Goal: Task Accomplishment & Management: Complete application form

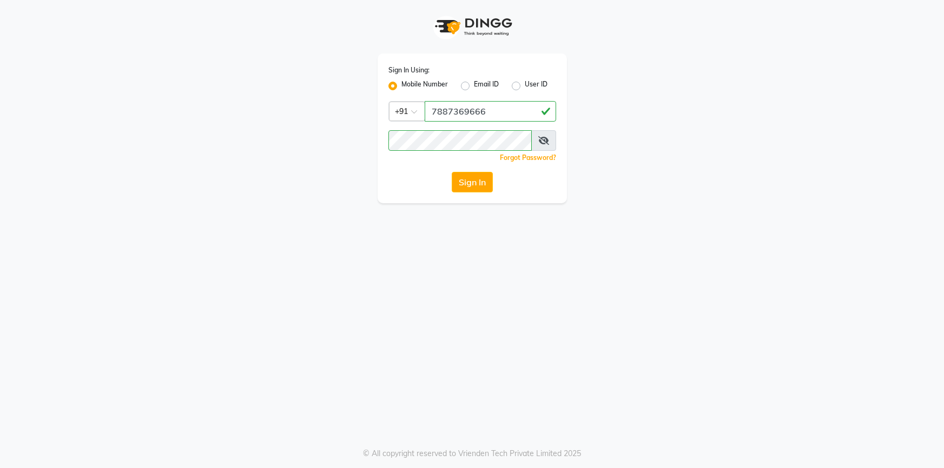
click at [478, 181] on button "Sign In" at bounding box center [472, 182] width 41 height 21
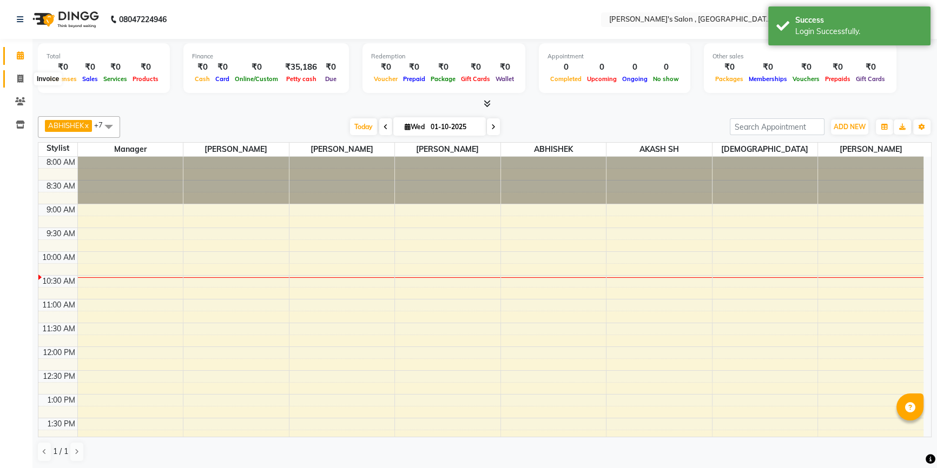
click at [20, 75] on icon at bounding box center [20, 79] width 6 height 8
select select "7416"
select select "service"
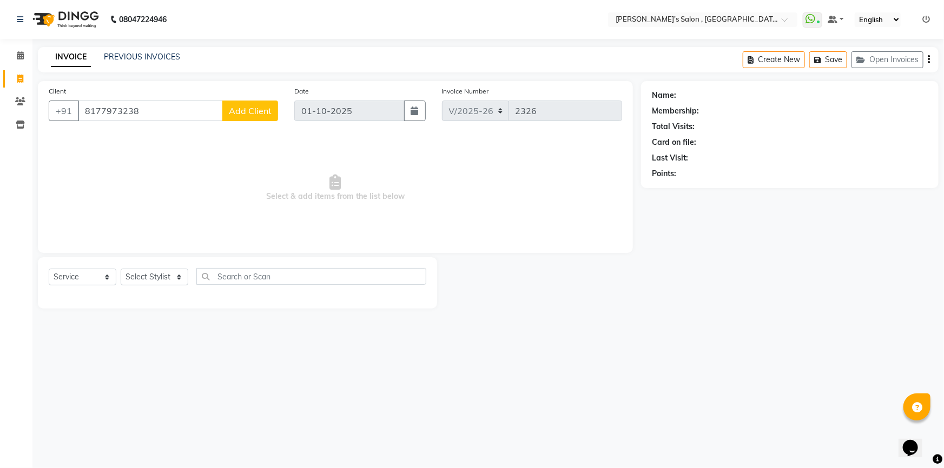
type input "8177973238"
click at [244, 112] on span "Add Client" at bounding box center [250, 110] width 43 height 11
select select "22"
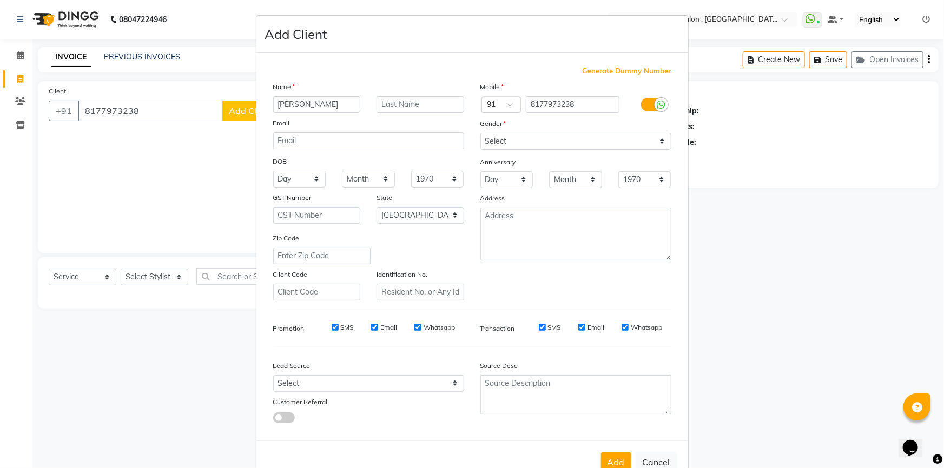
type input "[PERSON_NAME]"
click at [399, 105] on input "text" at bounding box center [420, 104] width 88 height 17
type input "07"
click at [510, 145] on select "Select [DEMOGRAPHIC_DATA] [DEMOGRAPHIC_DATA] Other Prefer Not To Say" at bounding box center [575, 141] width 191 height 17
select select "[DEMOGRAPHIC_DATA]"
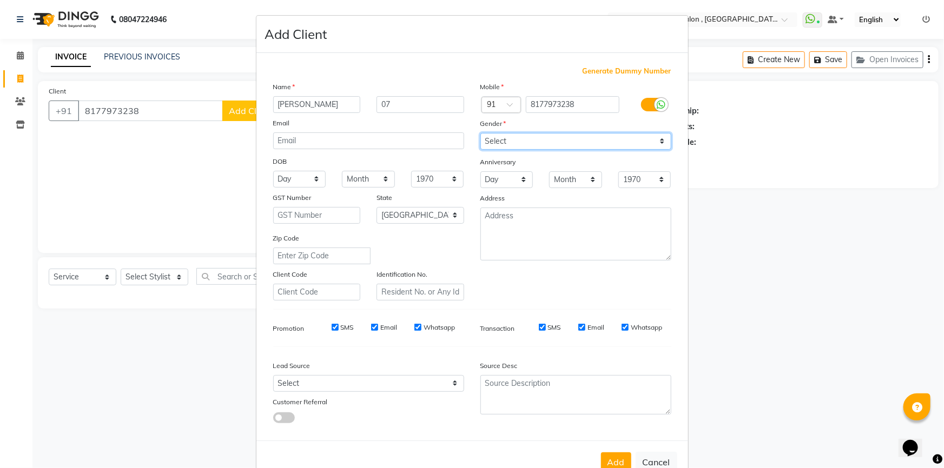
click at [480, 133] on select "Select [DEMOGRAPHIC_DATA] [DEMOGRAPHIC_DATA] Other Prefer Not To Say" at bounding box center [575, 141] width 191 height 17
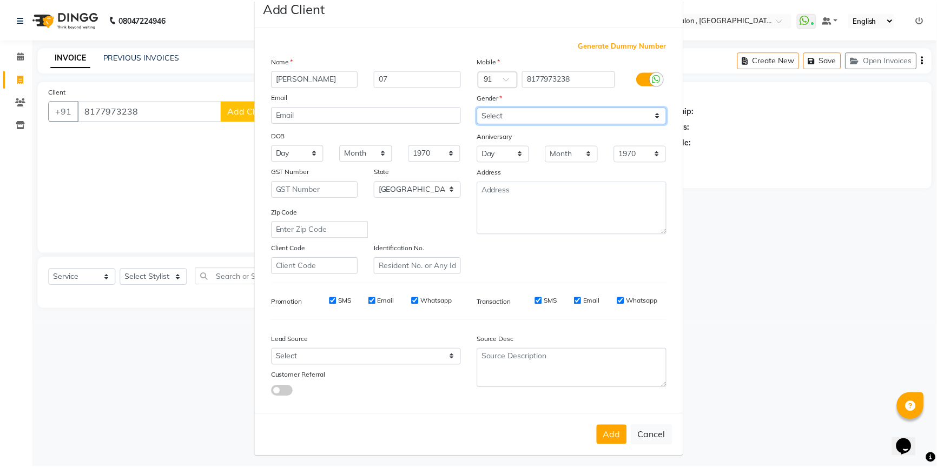
scroll to position [34, 0]
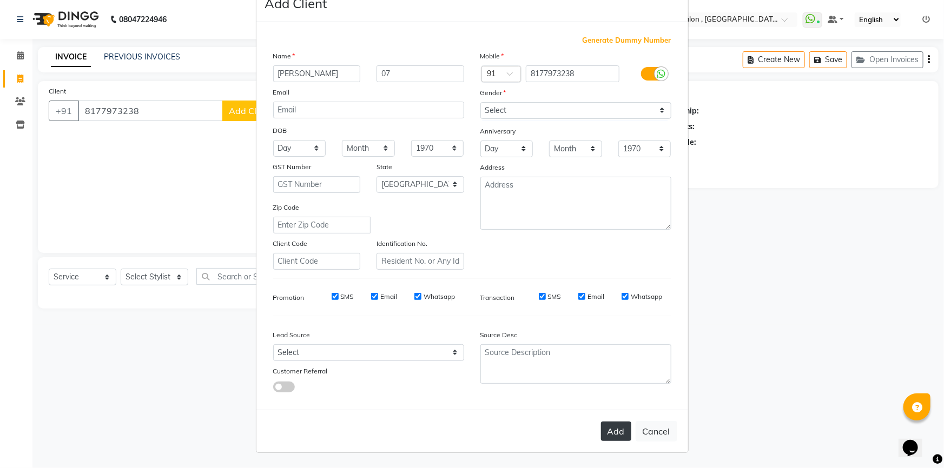
click at [611, 440] on button "Add" at bounding box center [616, 431] width 30 height 19
type input "81******38"
select select
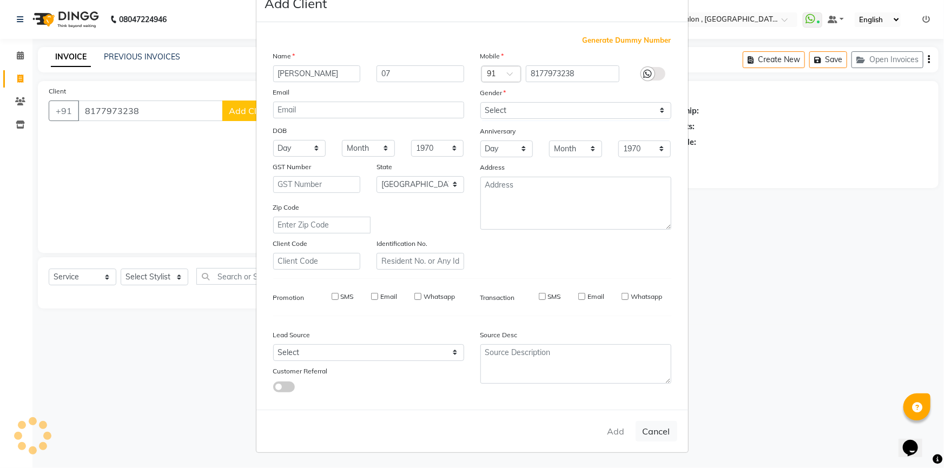
select select "null"
select select
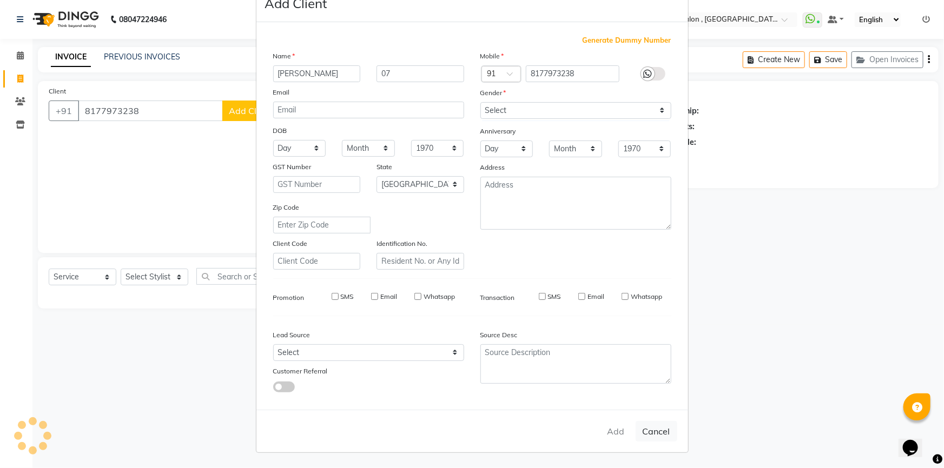
checkbox input "false"
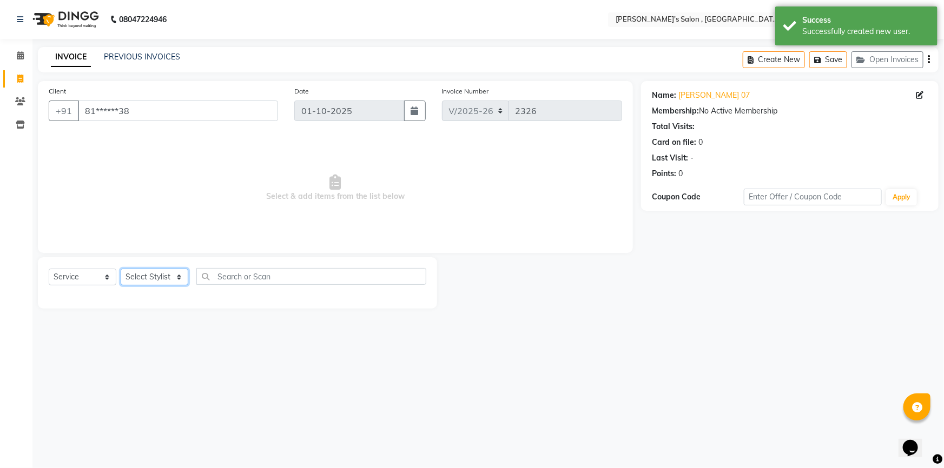
click at [154, 279] on select "Select Stylist ABHISHEK AKASH SH ARJUN SIR Manager [PERSON_NAME] [PERSON_NAME] …" at bounding box center [155, 277] width 68 height 17
click at [158, 279] on select "Select Stylist ABHISHEK AKASH SH ARJUN SIR Manager [PERSON_NAME] [PERSON_NAME] …" at bounding box center [155, 277] width 68 height 17
select select "67371"
click at [121, 269] on select "Select Stylist ABHISHEK AKASH SH ARJUN SIR Manager [PERSON_NAME] [PERSON_NAME] …" at bounding box center [155, 277] width 68 height 17
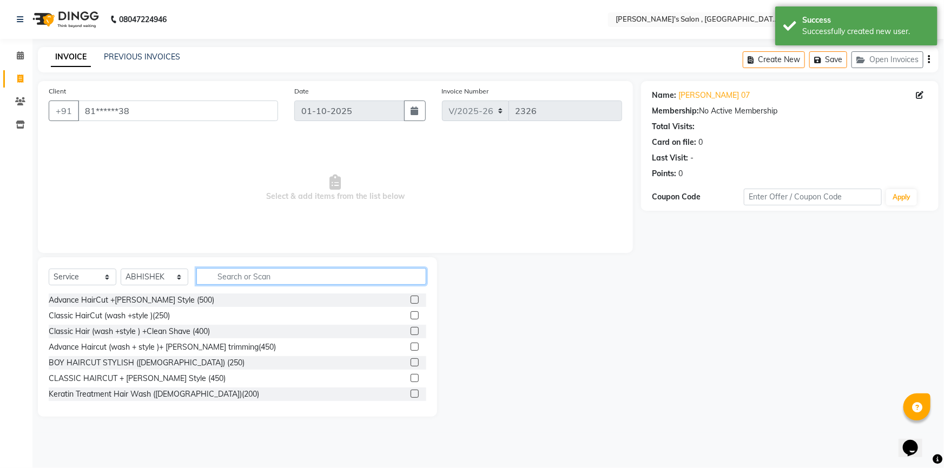
click at [240, 272] on input "text" at bounding box center [311, 276] width 230 height 17
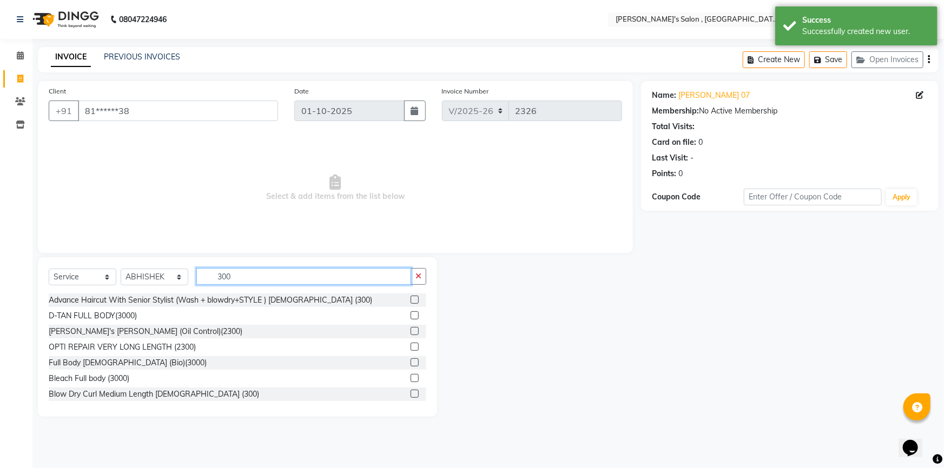
type input "300"
click at [411, 302] on label at bounding box center [415, 300] width 8 height 8
click at [411, 302] on input "checkbox" at bounding box center [414, 300] width 7 height 7
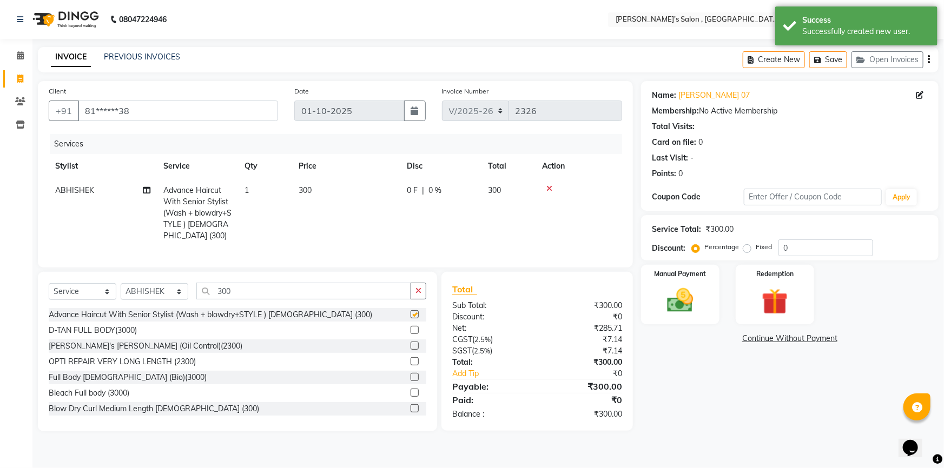
checkbox input "false"
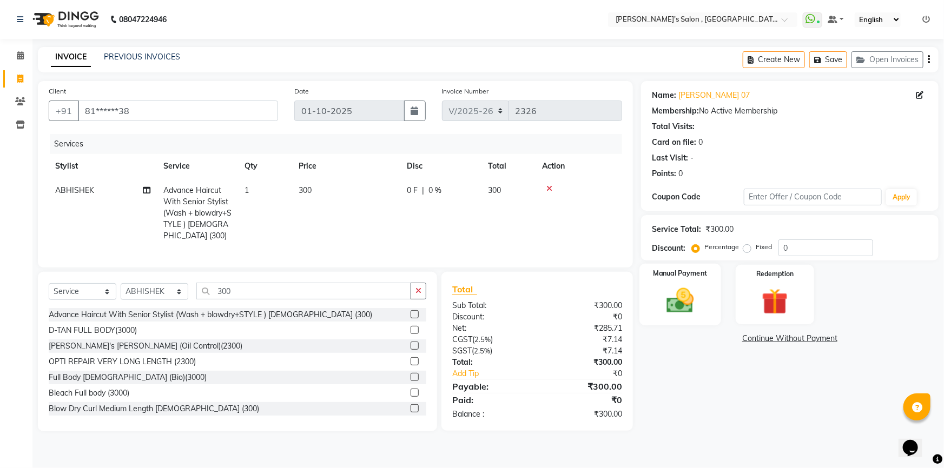
click at [683, 280] on div "Manual Payment" at bounding box center [680, 295] width 82 height 62
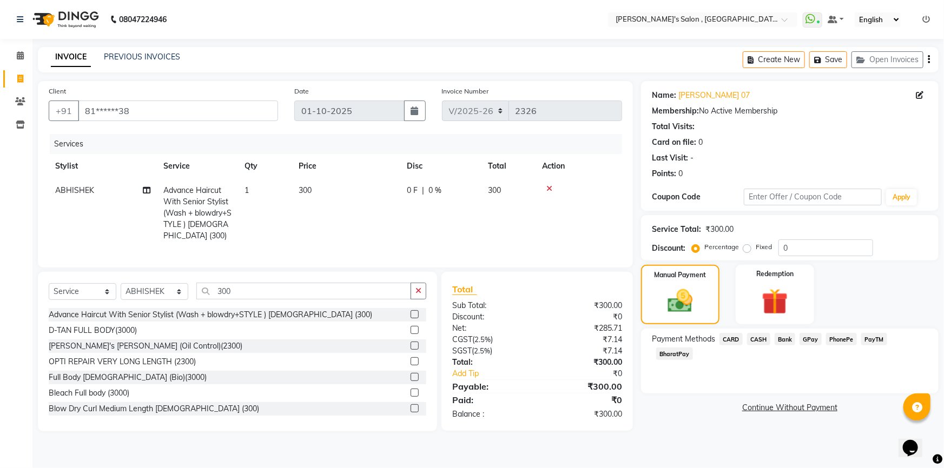
click at [760, 340] on span "CASH" at bounding box center [758, 339] width 23 height 12
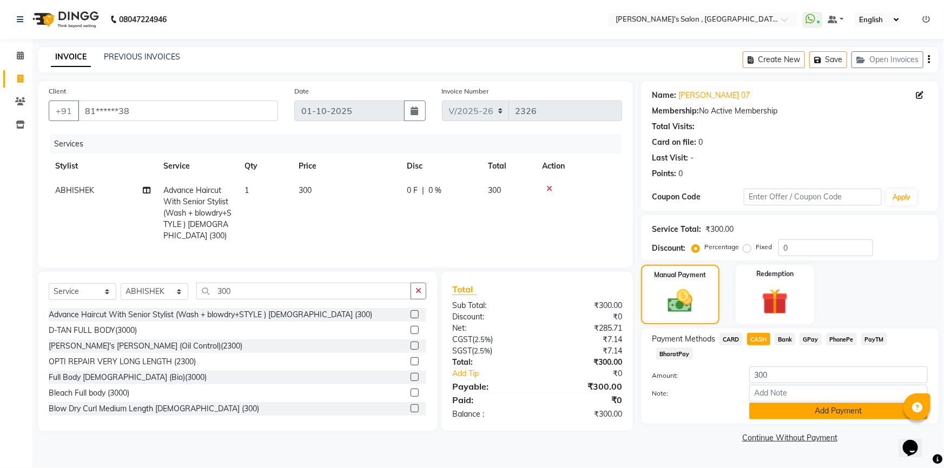
click at [779, 403] on button "Add Payment" at bounding box center [838, 411] width 178 height 17
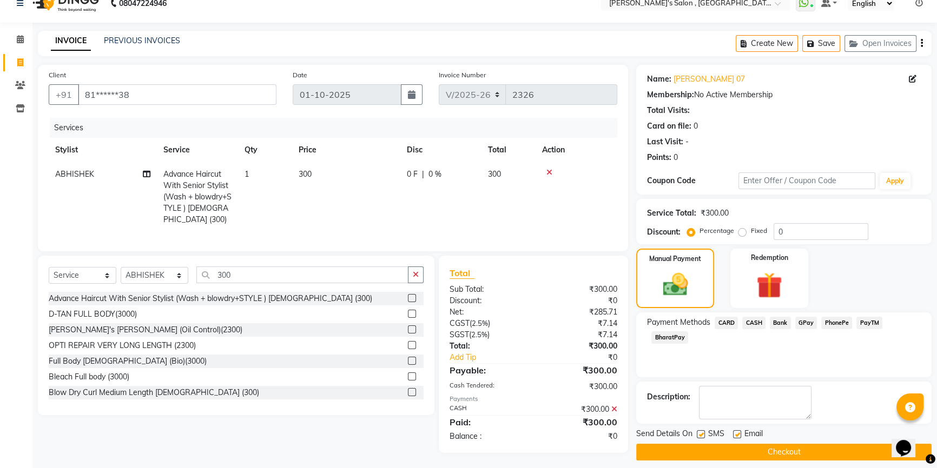
scroll to position [25, 0]
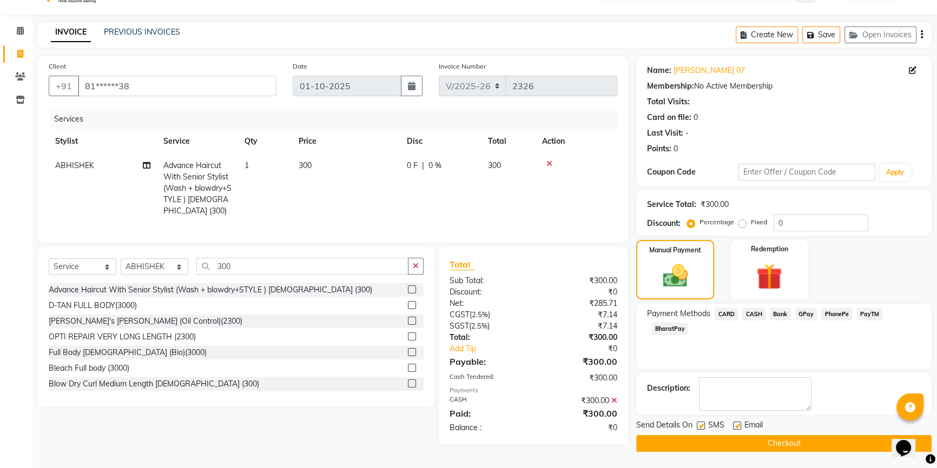
click at [790, 445] on button "Checkout" at bounding box center [783, 443] width 295 height 17
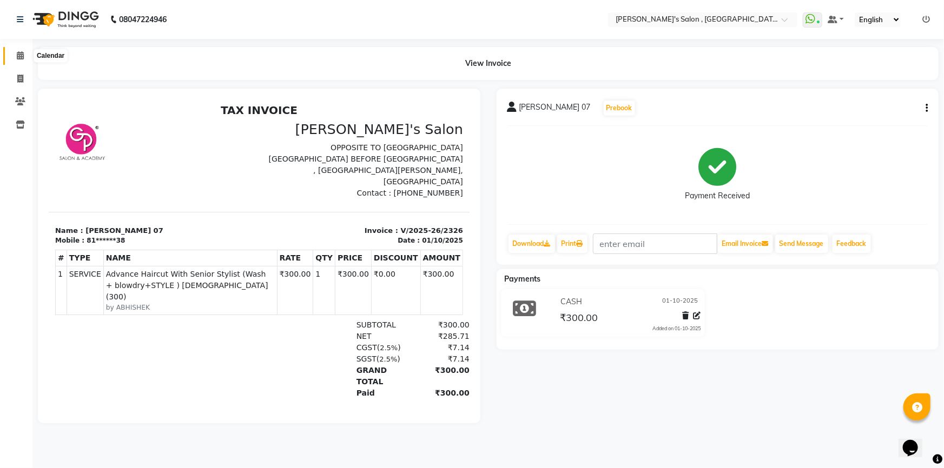
click at [17, 61] on span at bounding box center [20, 56] width 19 height 12
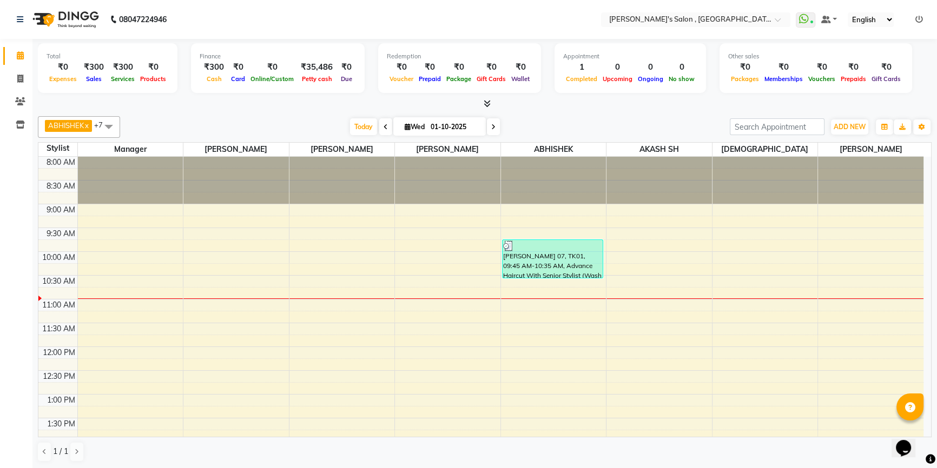
click at [485, 102] on icon at bounding box center [487, 104] width 7 height 8
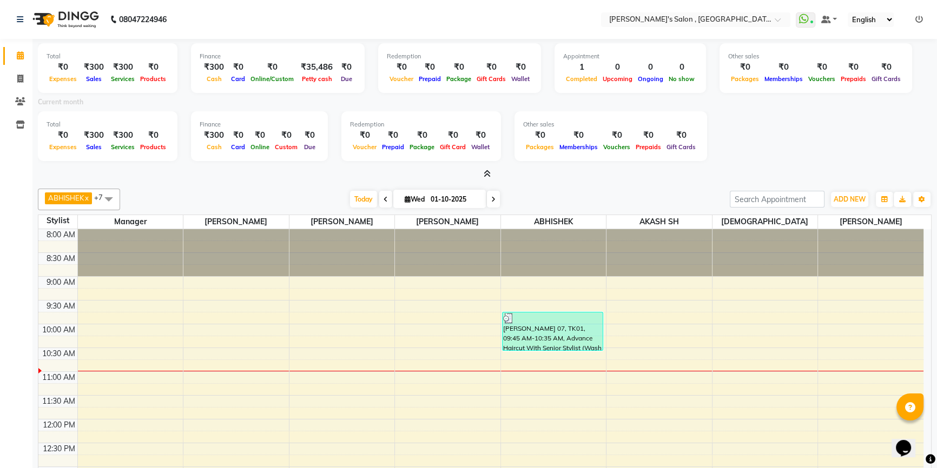
click at [917, 20] on icon at bounding box center [919, 20] width 8 height 8
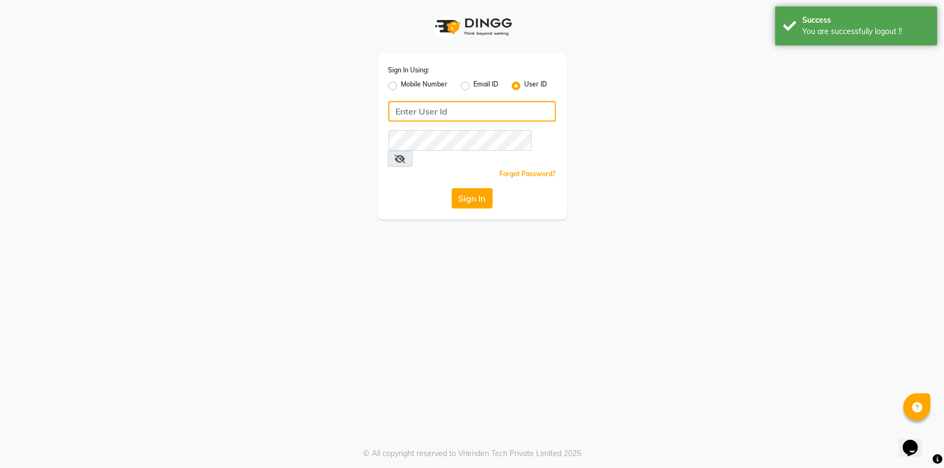
type input "7887369666"
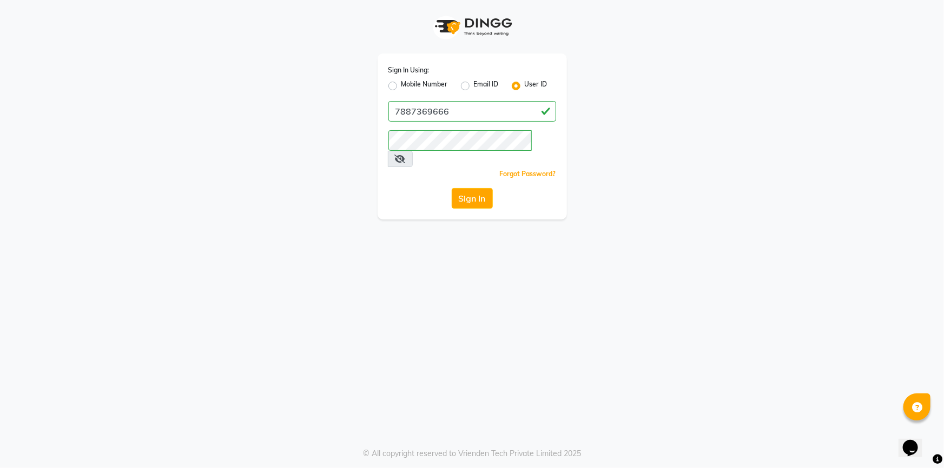
click at [401, 85] on label "Mobile Number" at bounding box center [424, 86] width 47 height 13
click at [401, 85] on input "Mobile Number" at bounding box center [404, 83] width 7 height 7
radio input "true"
radio input "false"
click at [478, 112] on input "Username" at bounding box center [490, 111] width 131 height 21
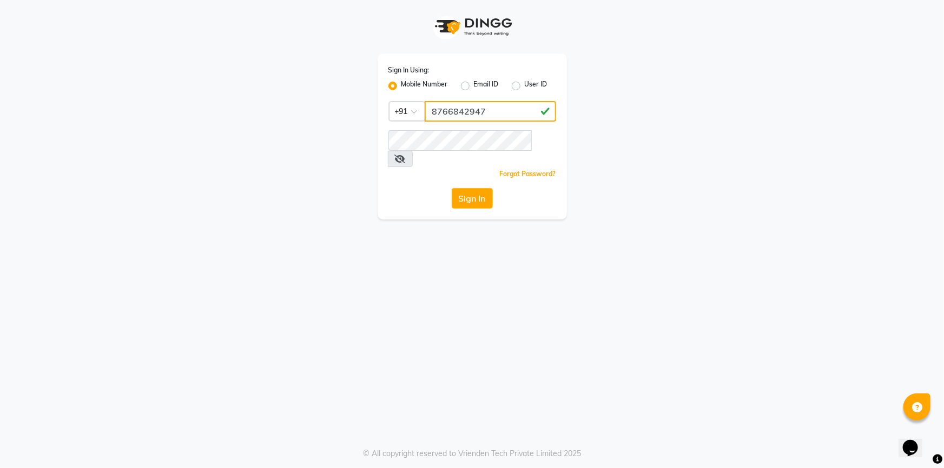
type input "8766842947"
click at [408, 168] on div "Forgot Password?" at bounding box center [472, 173] width 168 height 11
click at [462, 188] on button "Sign In" at bounding box center [472, 198] width 41 height 21
